Goal: Obtain resource: Download file/media

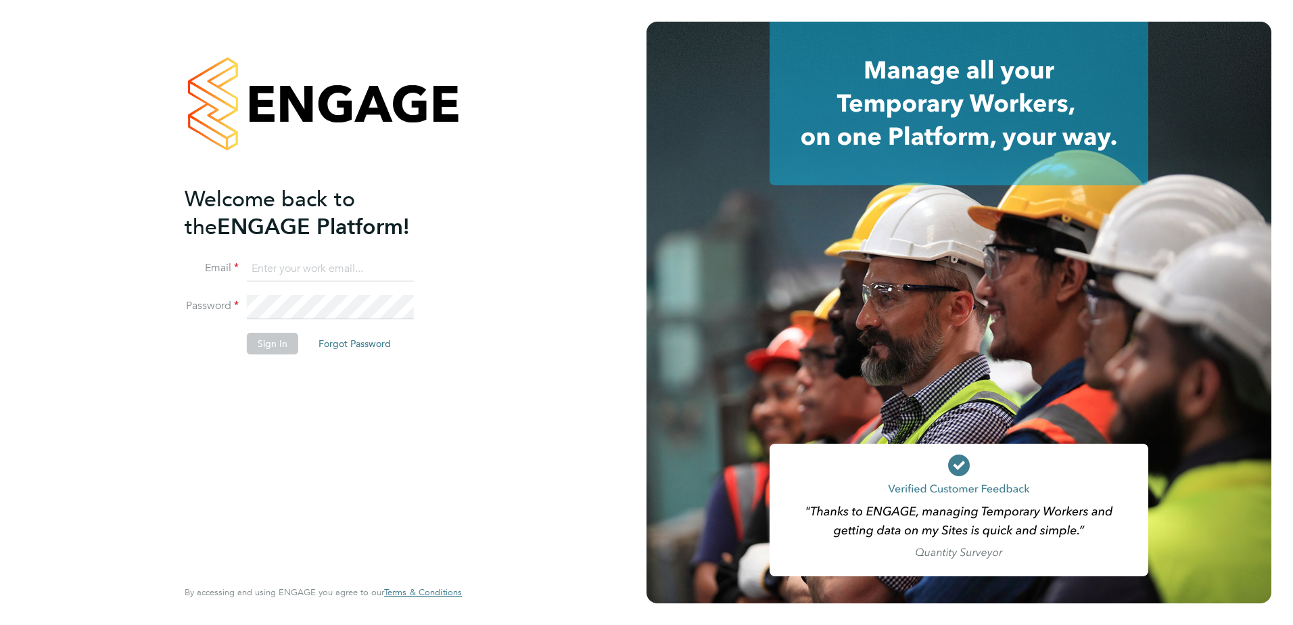
type input "[PERSON_NAME][EMAIL_ADDRESS][PERSON_NAME][DOMAIN_NAME]"
click at [341, 431] on div "Welcome back to the ENGAGE Platform! Email [PERSON_NAME][EMAIL_ADDRESS][PERSON_…" at bounding box center [317, 379] width 264 height 389
click at [283, 344] on button "Sign In" at bounding box center [272, 344] width 51 height 22
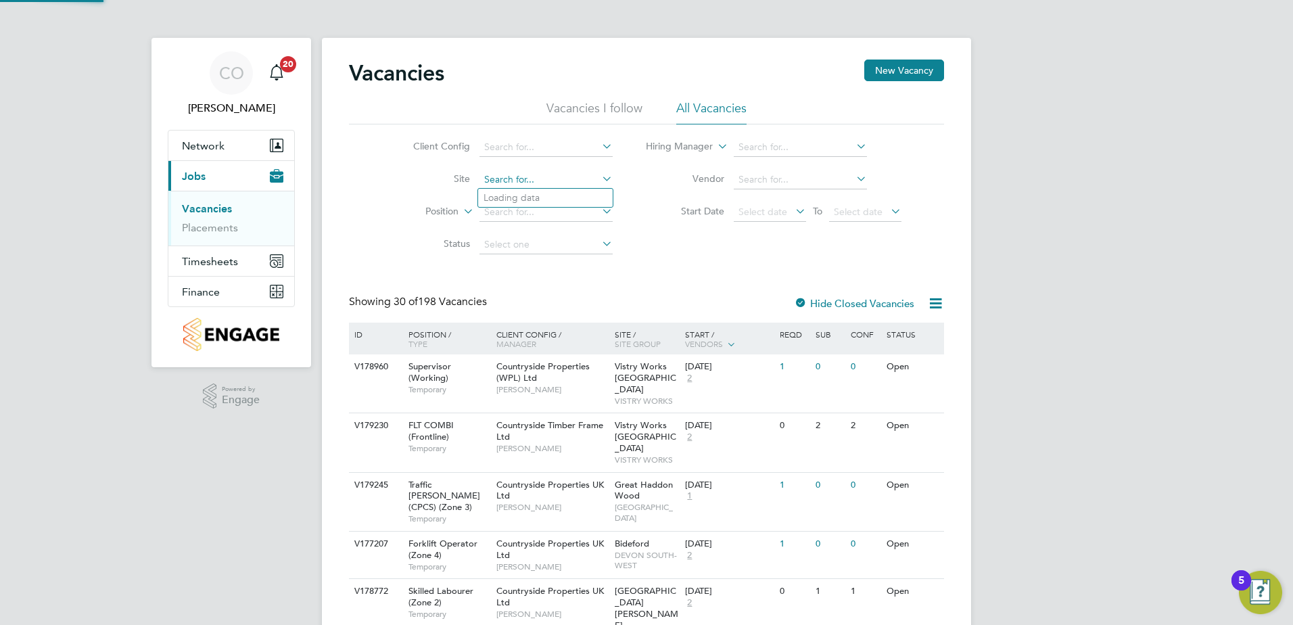
click at [556, 177] on input at bounding box center [545, 179] width 133 height 19
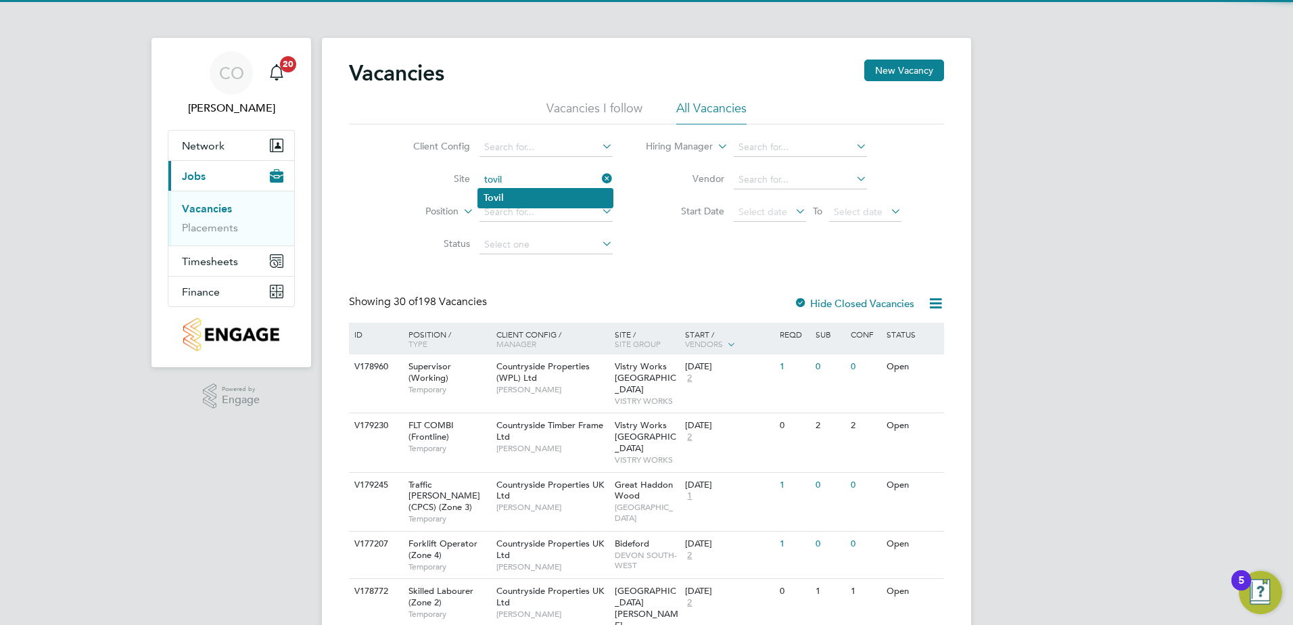
click at [513, 197] on li "Tovil" at bounding box center [545, 198] width 135 height 18
type input "Tovil"
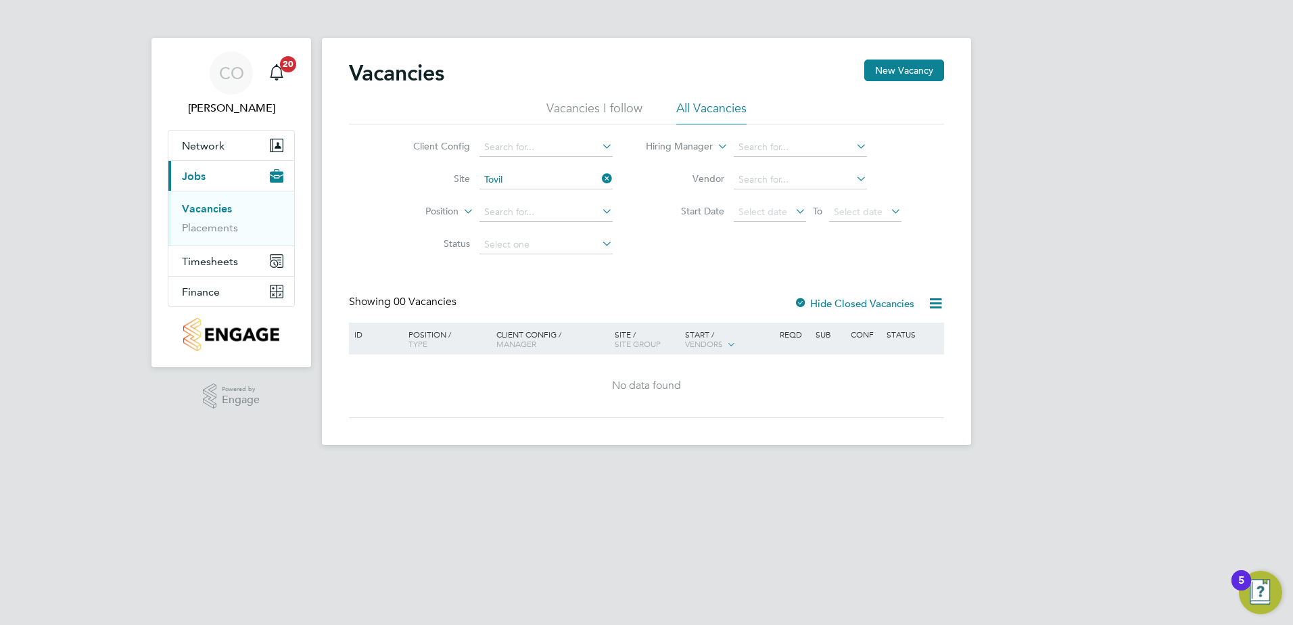
click at [801, 299] on div at bounding box center [801, 305] width 14 height 14
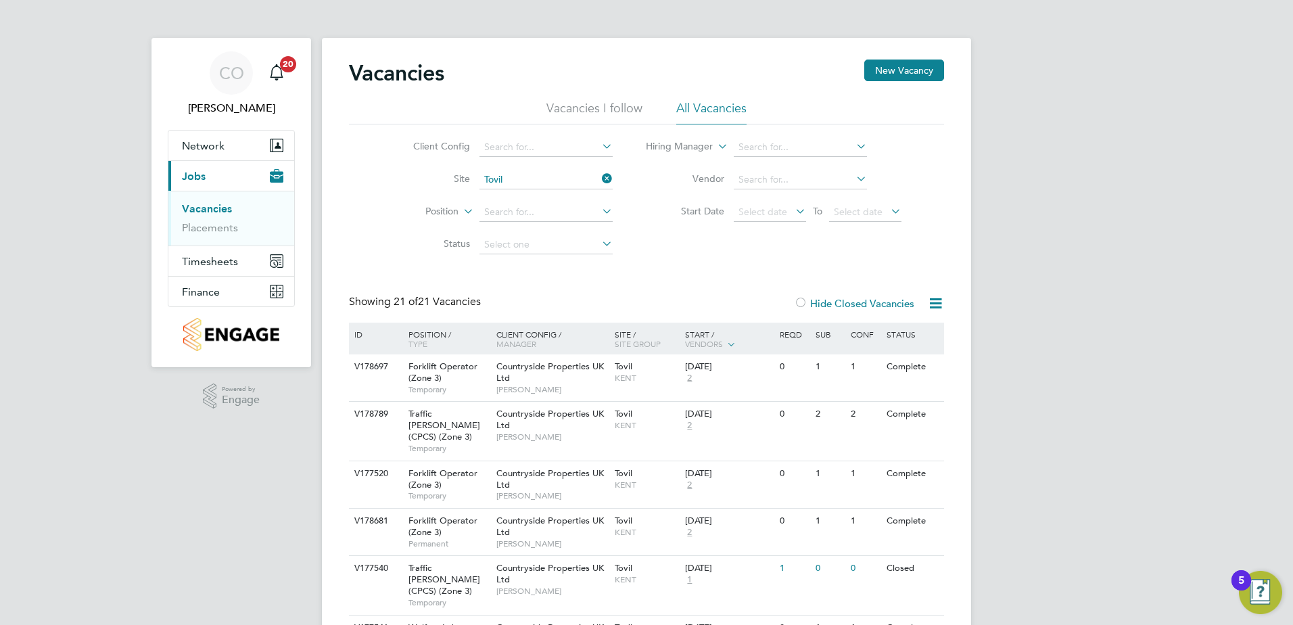
click at [802, 303] on div at bounding box center [801, 305] width 14 height 14
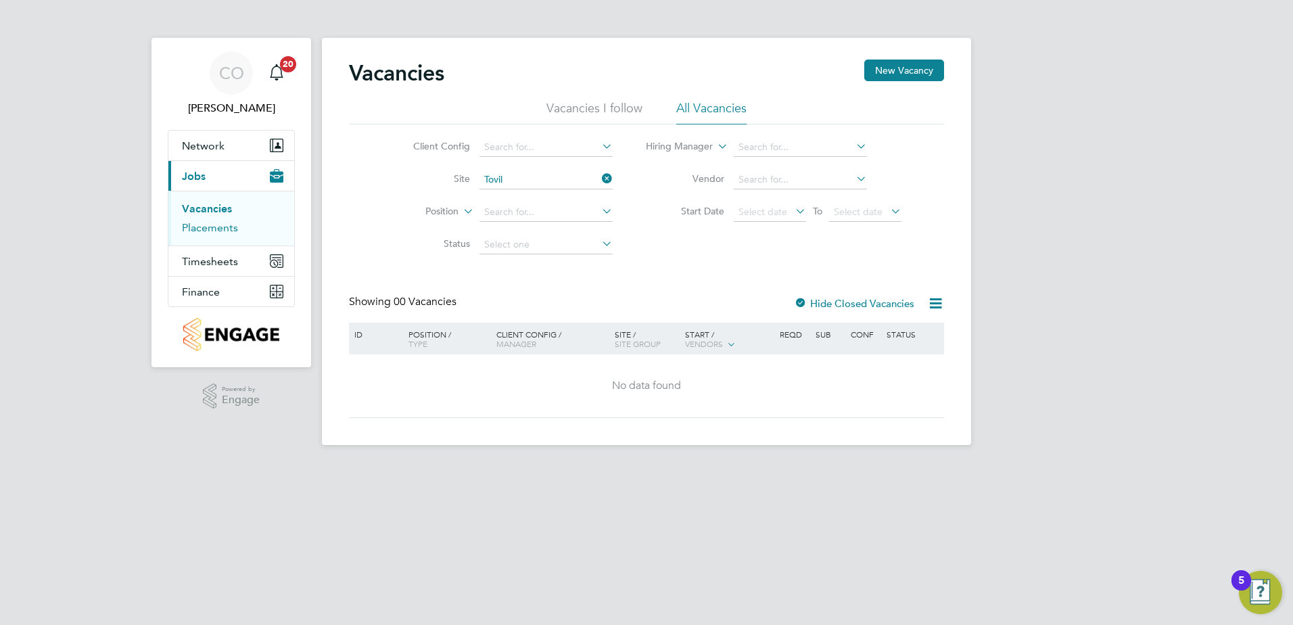
click at [227, 229] on link "Placements" at bounding box center [210, 227] width 56 height 13
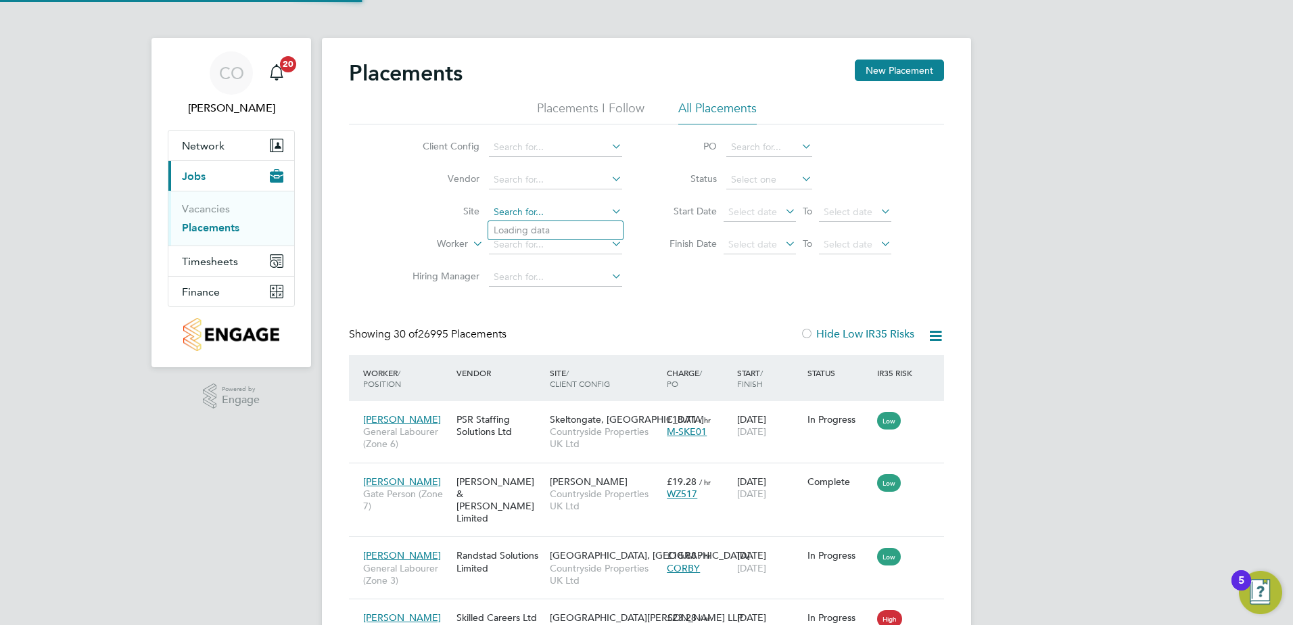
click at [550, 206] on input at bounding box center [555, 212] width 133 height 19
click at [523, 230] on li "Tovil" at bounding box center [555, 230] width 135 height 18
type input "Tovil"
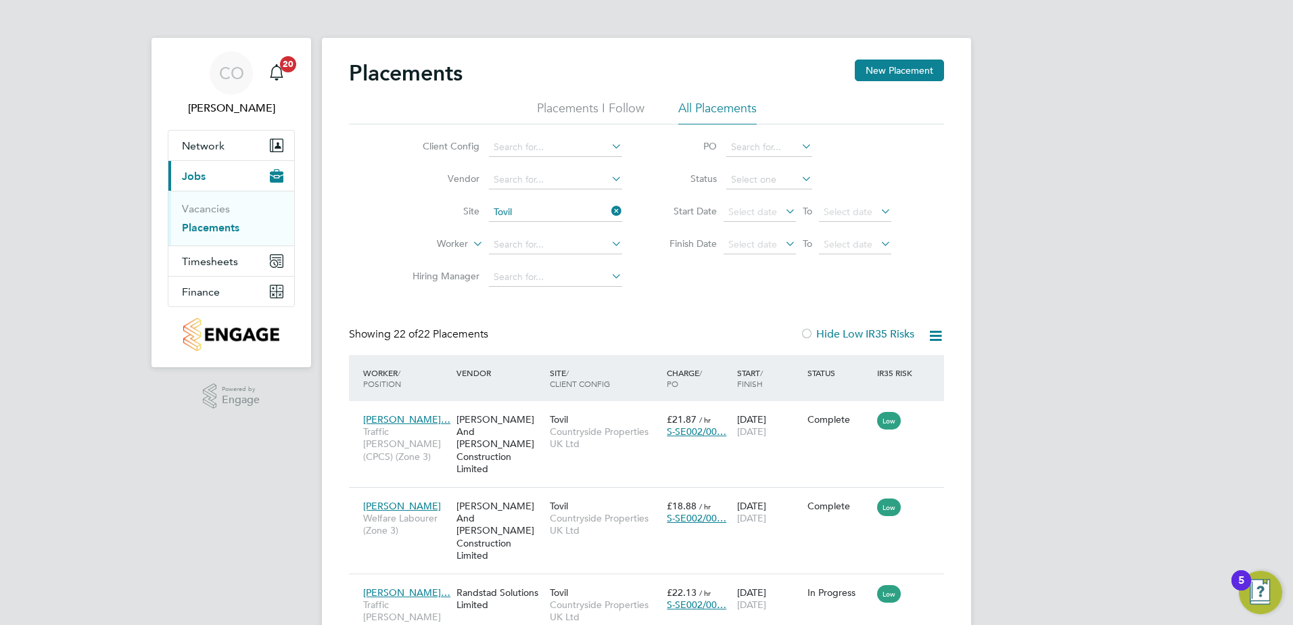
click at [939, 335] on icon at bounding box center [935, 335] width 17 height 17
click at [879, 364] on li "Download Placements Report" at bounding box center [869, 367] width 144 height 19
